Goal: Information Seeking & Learning: Compare options

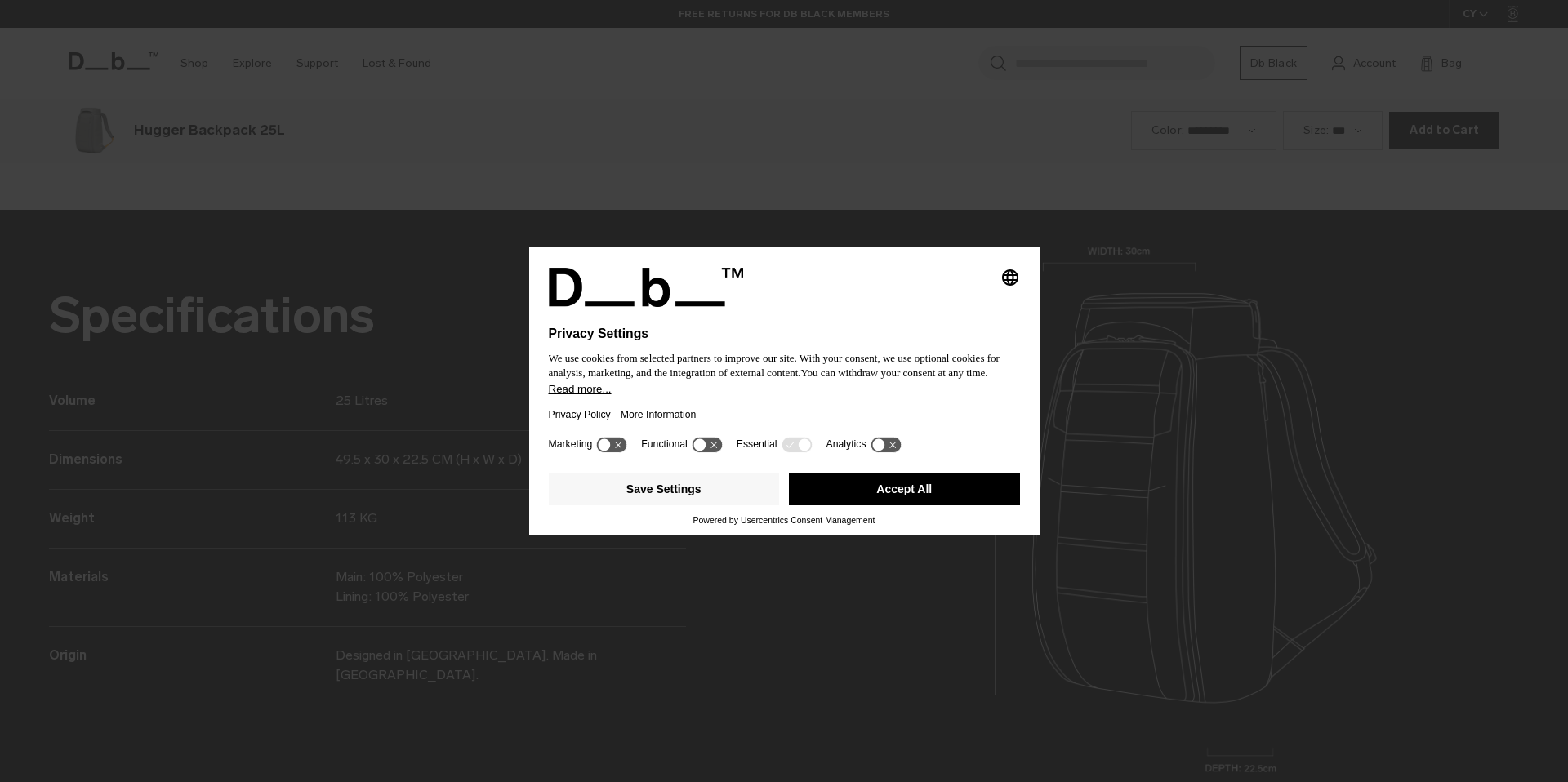
scroll to position [2346, 0]
